Goal: Transaction & Acquisition: Purchase product/service

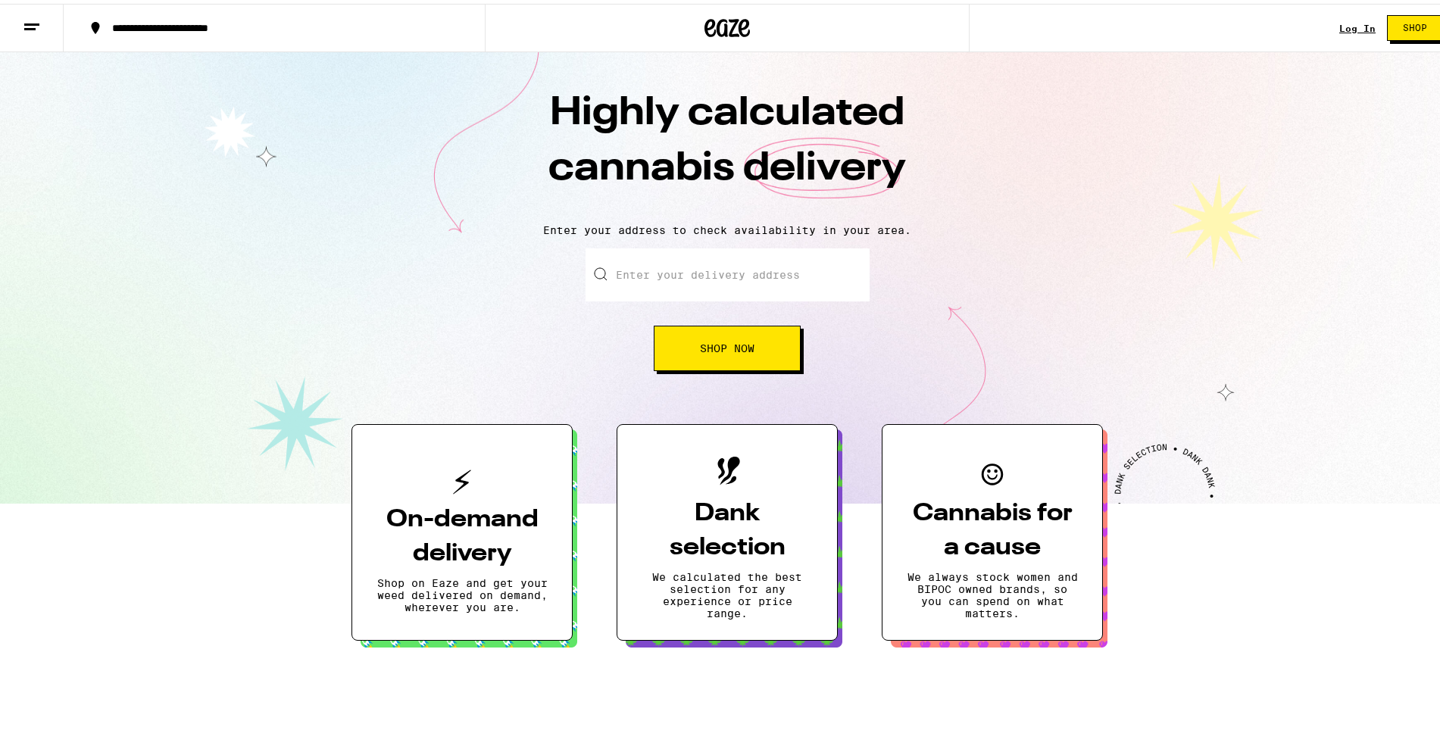
click at [1346, 20] on link "Log In" at bounding box center [1358, 25] width 36 height 10
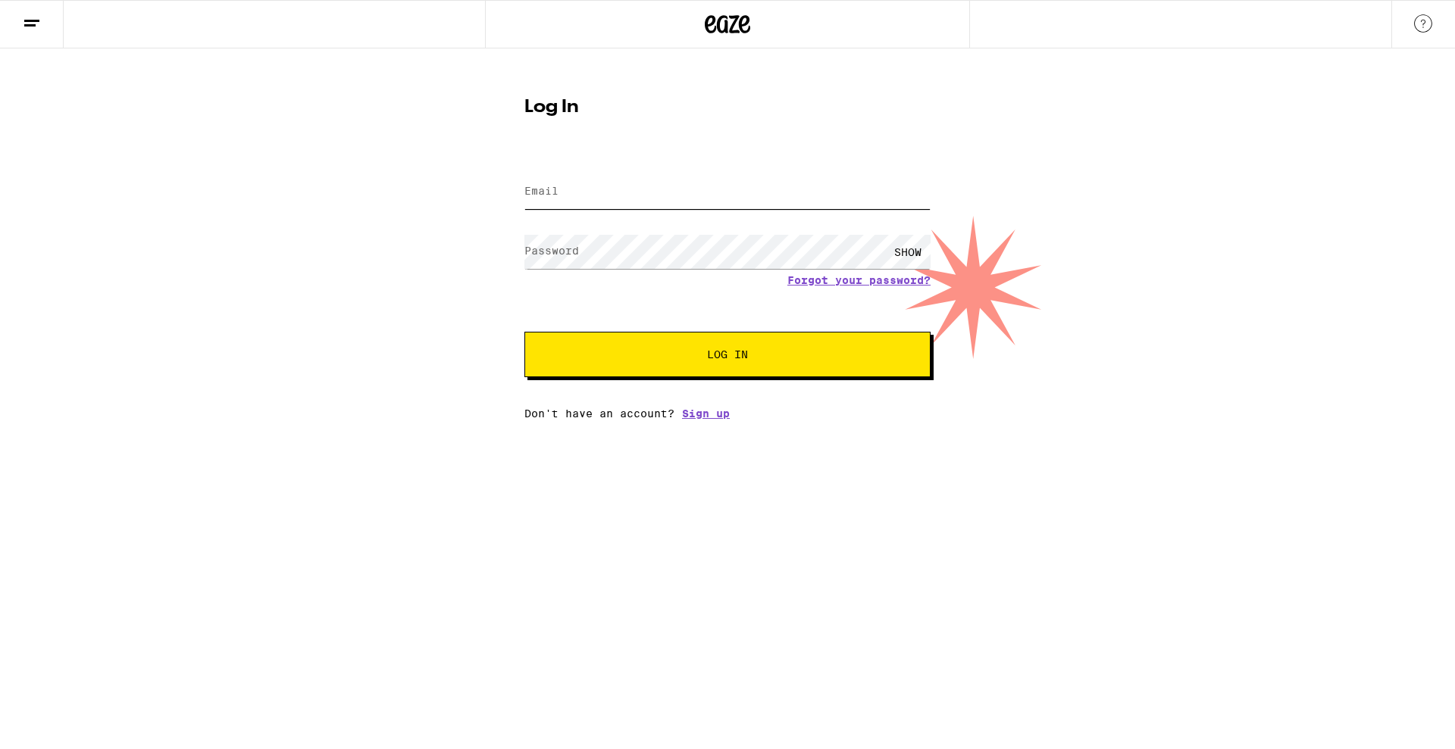
type input "[EMAIL_ADDRESS][DOMAIN_NAME]"
click at [730, 355] on span "Log In" at bounding box center [727, 354] width 41 height 11
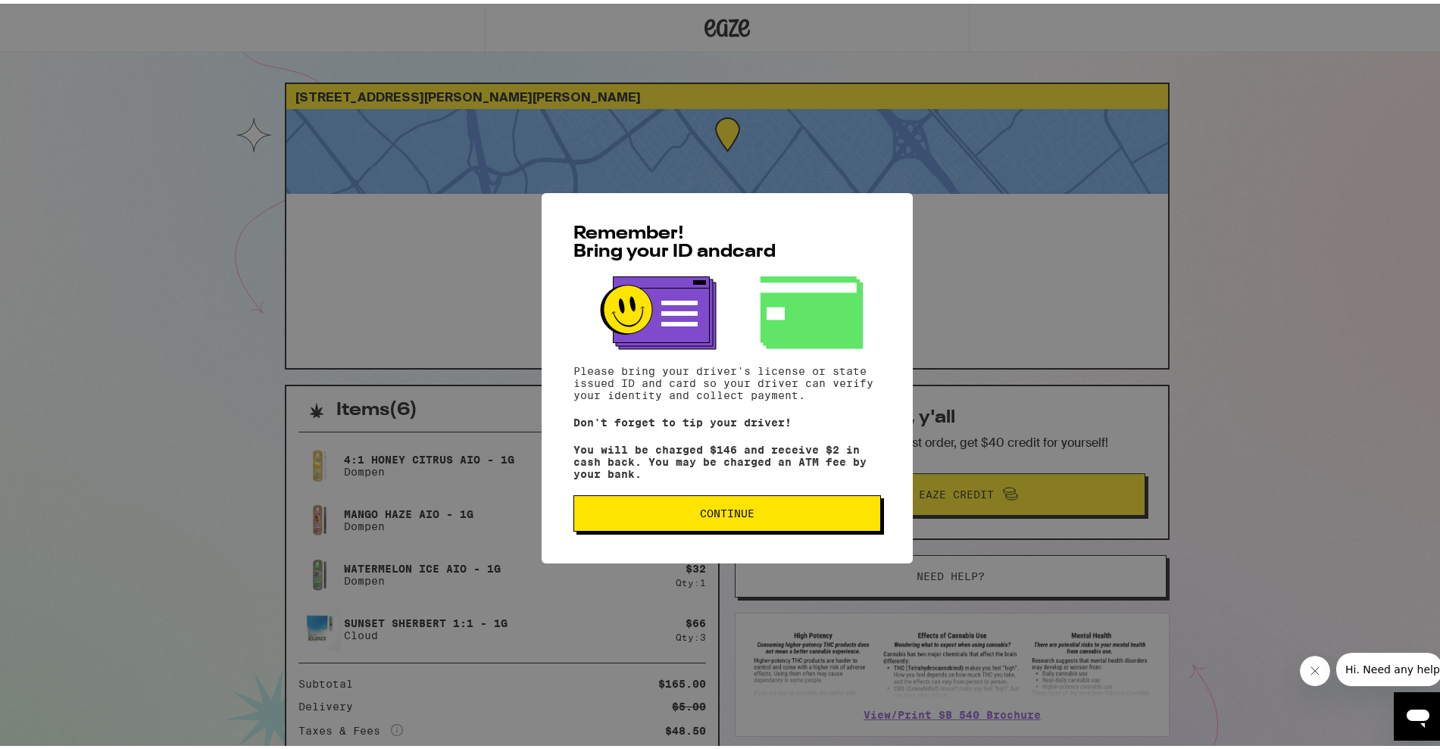
click at [700, 511] on span "Continue" at bounding box center [727, 510] width 55 height 11
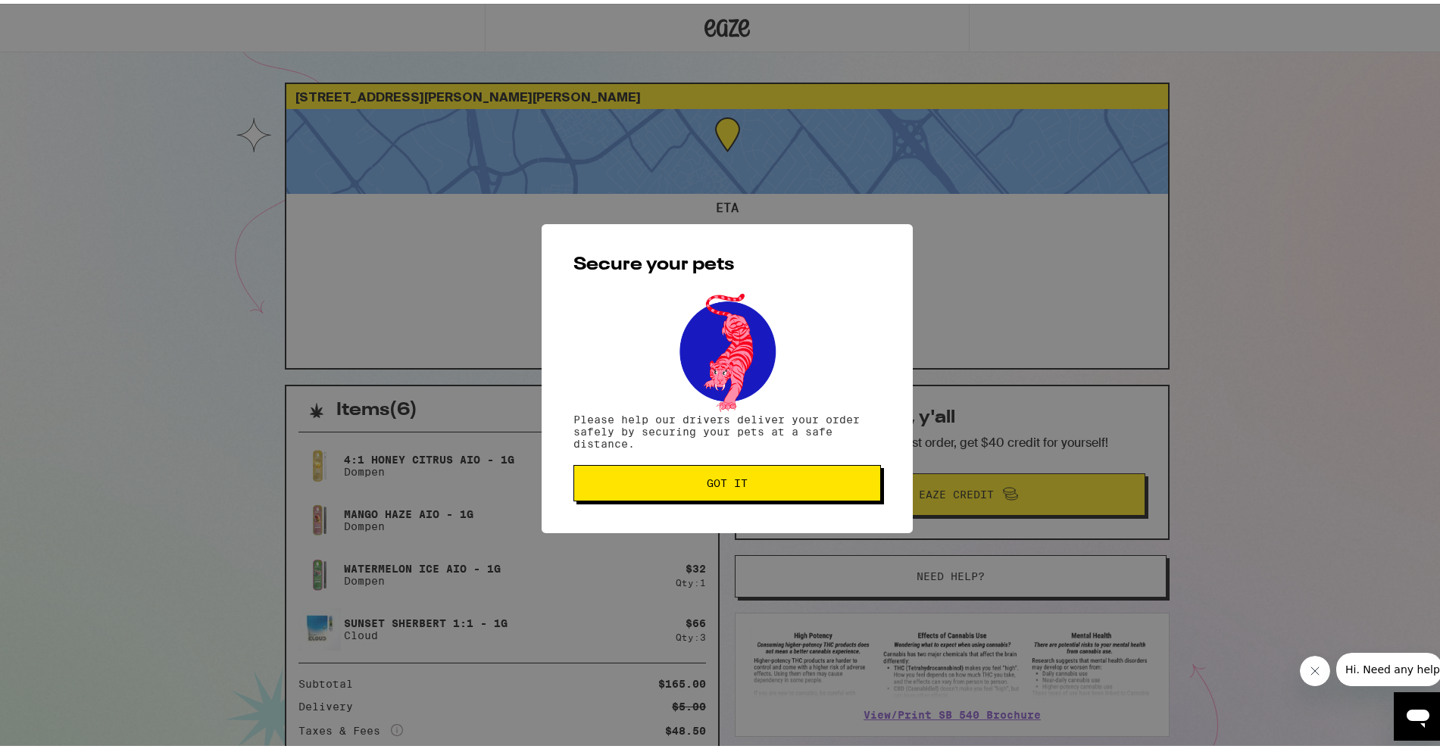
click at [699, 511] on div "Secure your pets Please help our drivers deliver your order safely by securing …" at bounding box center [727, 374] width 371 height 309
click at [705, 496] on button "Got it" at bounding box center [728, 479] width 308 height 36
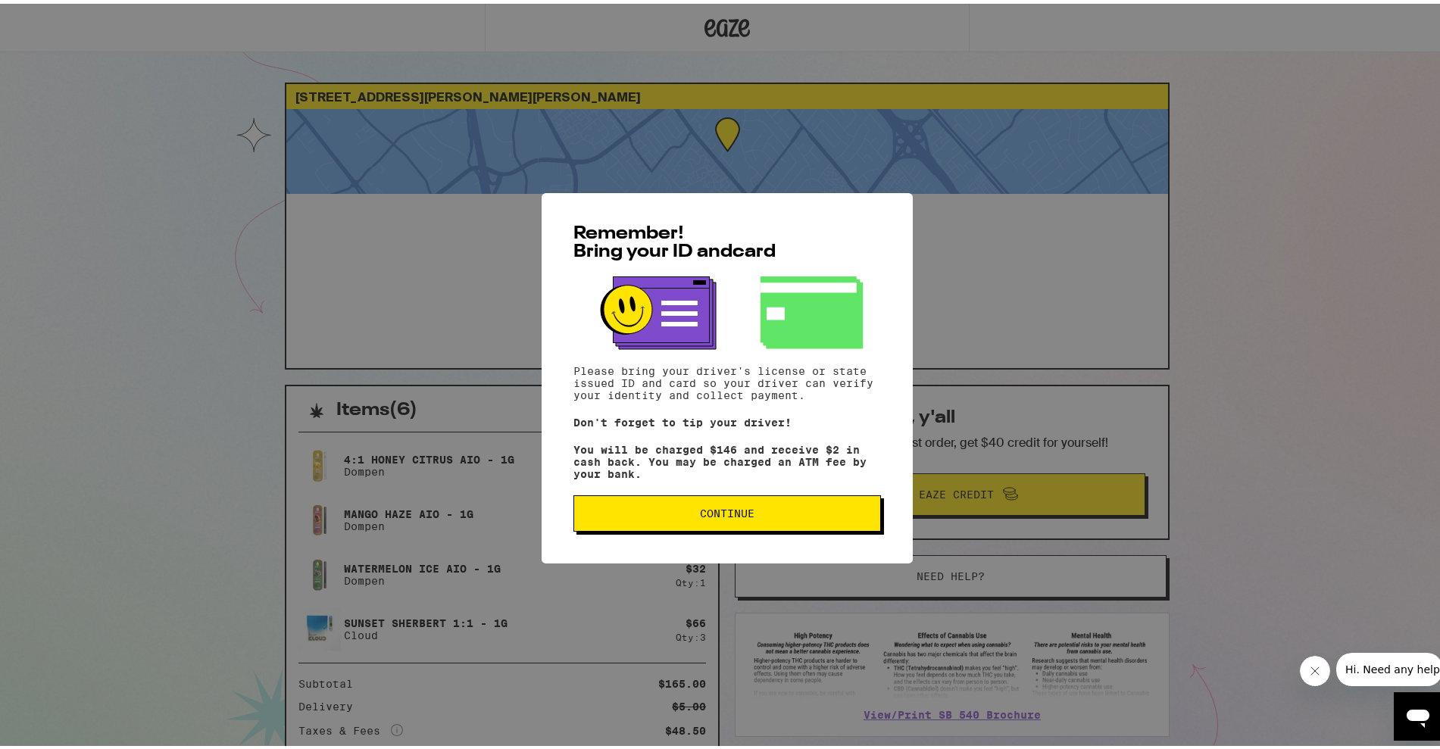
click at [668, 528] on button "Continue" at bounding box center [728, 510] width 308 height 36
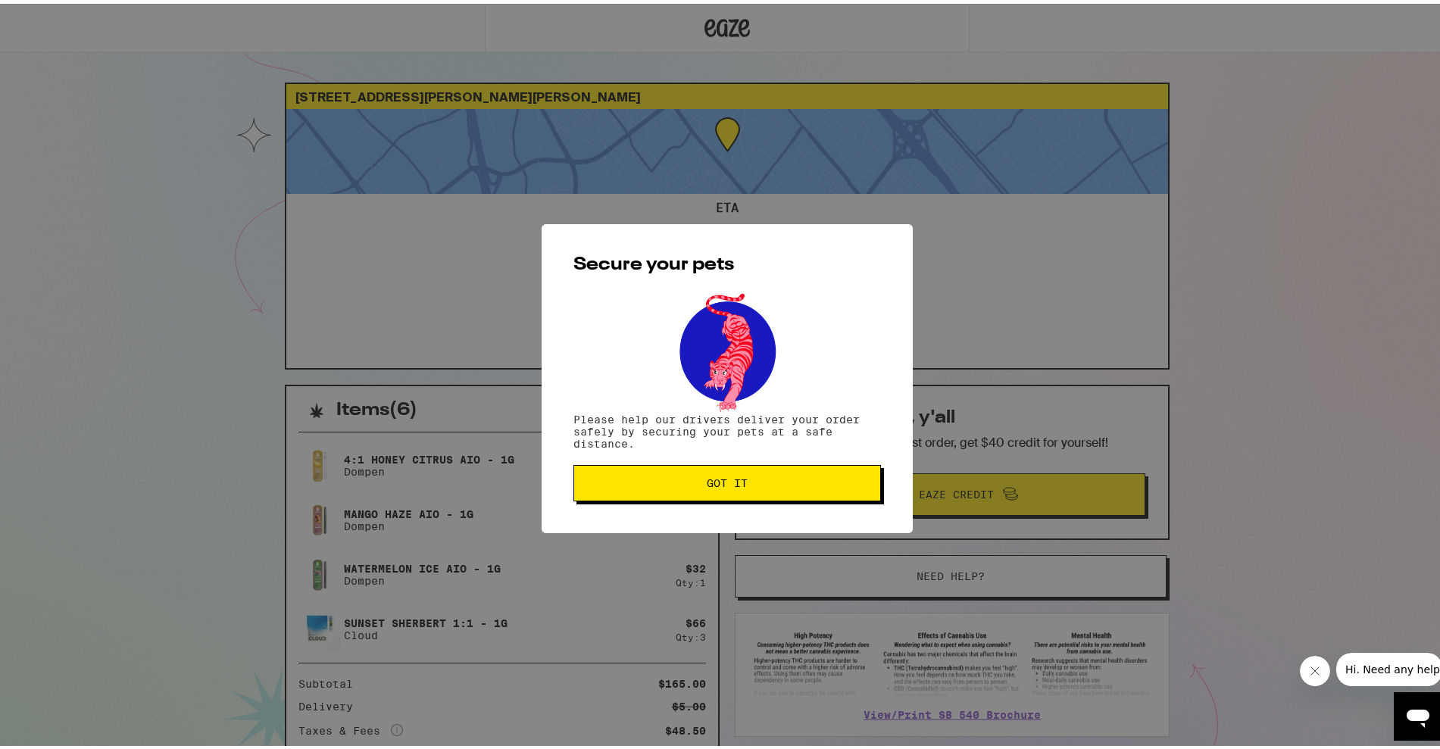
click at [762, 496] on button "Got it" at bounding box center [728, 479] width 308 height 36
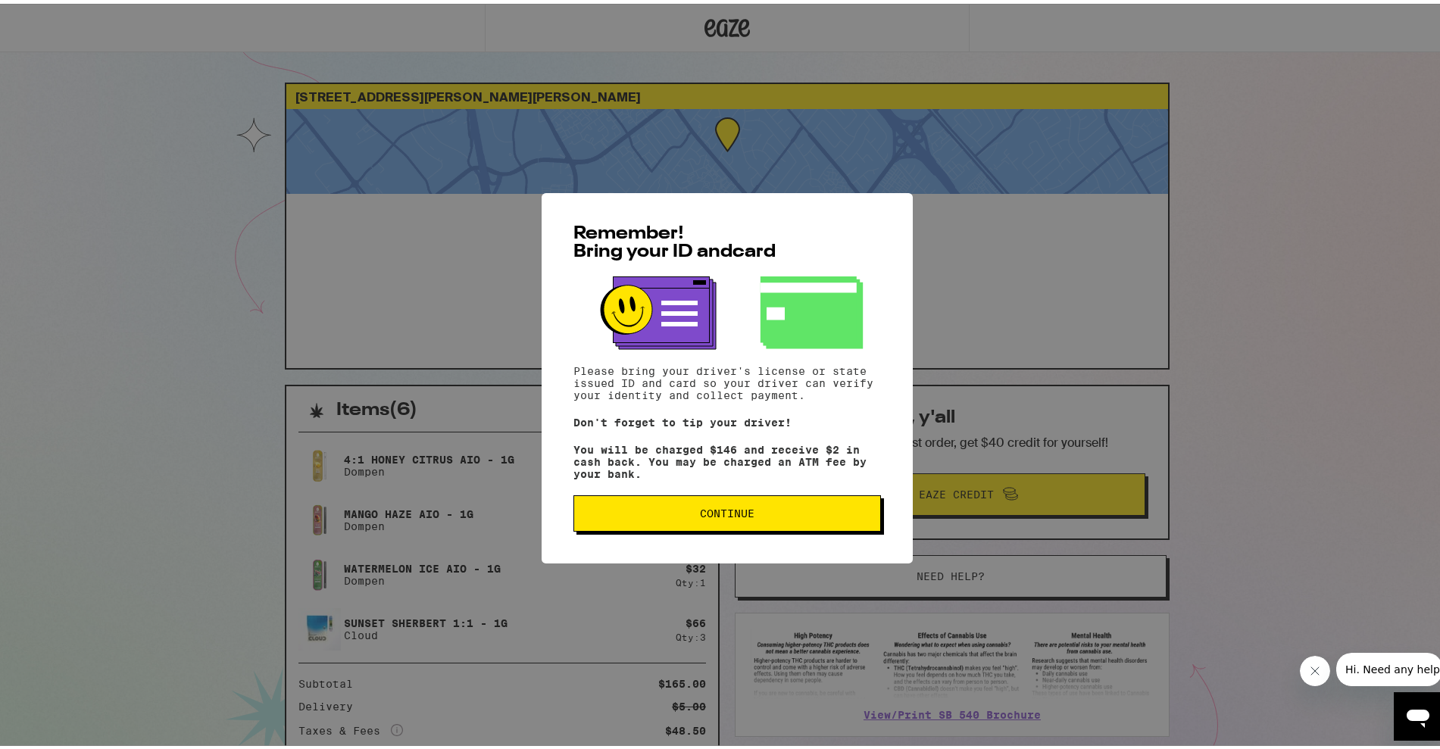
click at [671, 515] on span "Continue" at bounding box center [727, 510] width 282 height 11
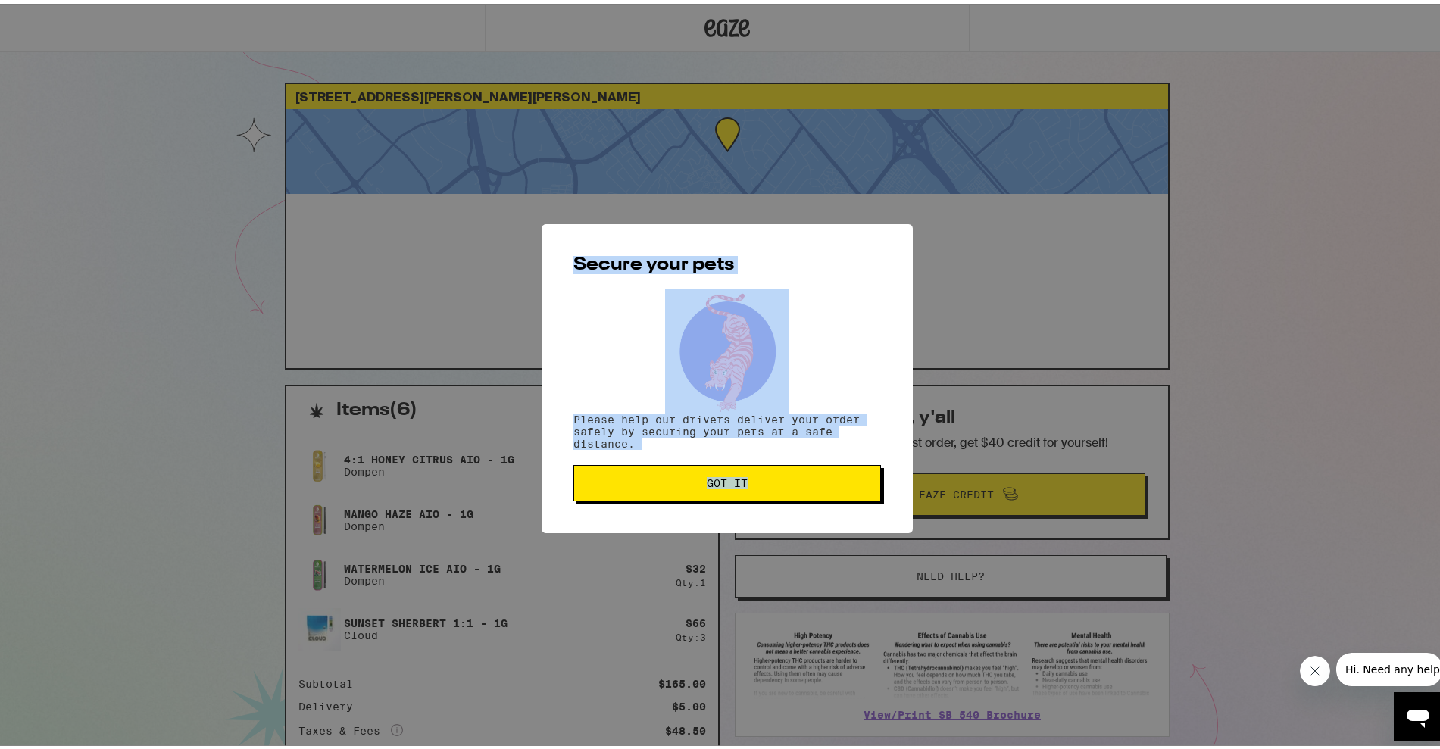
click at [671, 518] on div "Secure your pets Please help our drivers deliver your order safely by securing …" at bounding box center [727, 374] width 371 height 309
click at [677, 497] on button "Got it" at bounding box center [728, 479] width 308 height 36
